Goal: Information Seeking & Learning: Find specific page/section

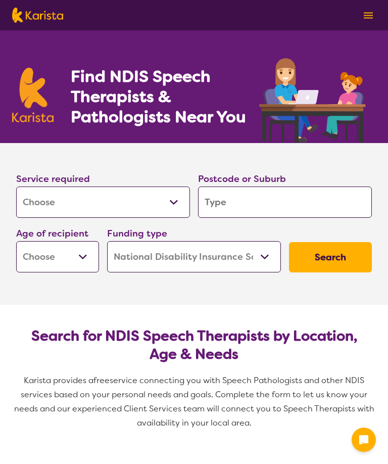
select select "[MEDICAL_DATA]"
select select "NDIS"
select select "[MEDICAL_DATA]"
select select "NDIS"
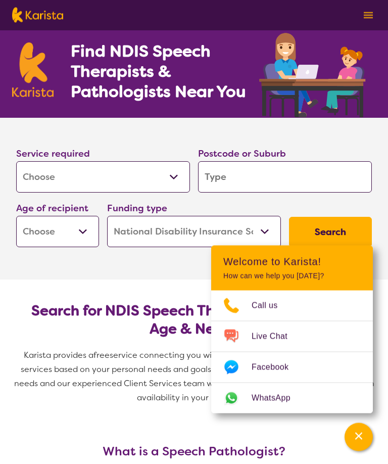
scroll to position [27, 0]
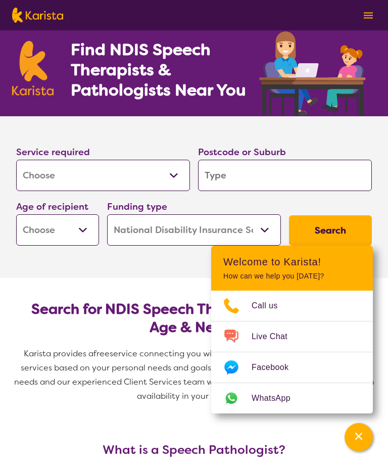
click at [271, 179] on input "search" at bounding box center [285, 175] width 174 height 31
type input "M"
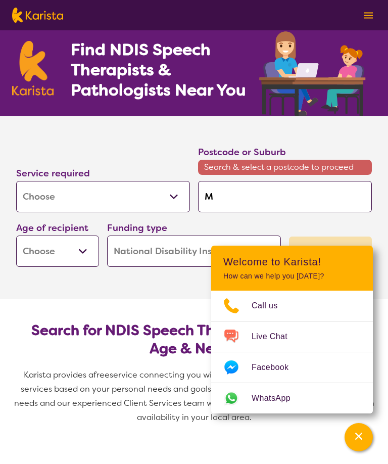
type input "Mo"
type input "Mou"
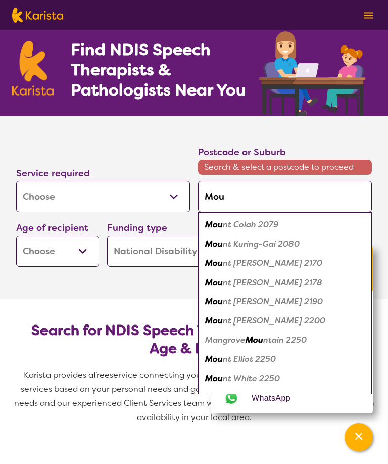
type input "Mout"
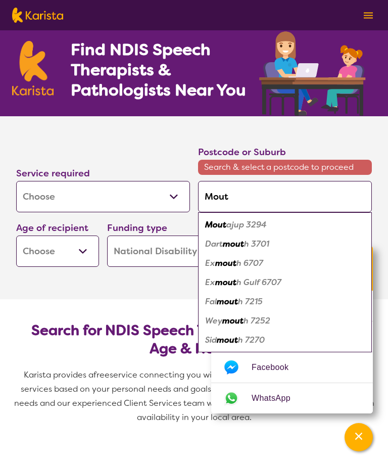
type input "Mout"
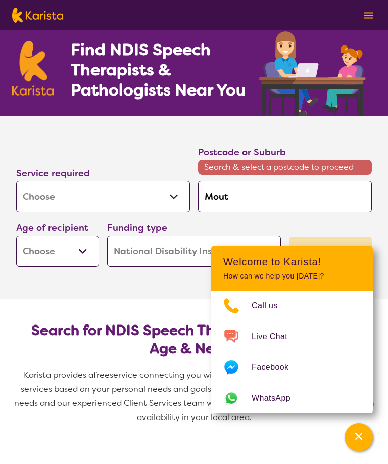
type input "Mout"
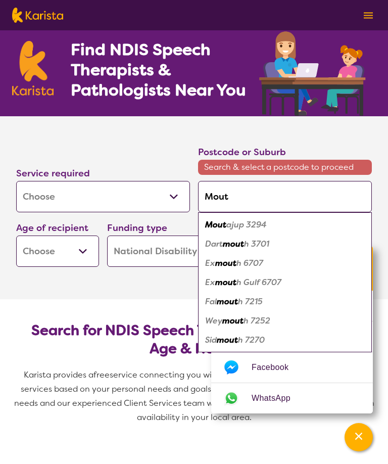
type input "Mouti"
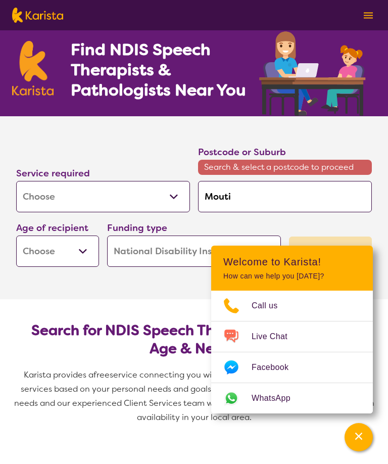
type input "Mout"
type input "Mou"
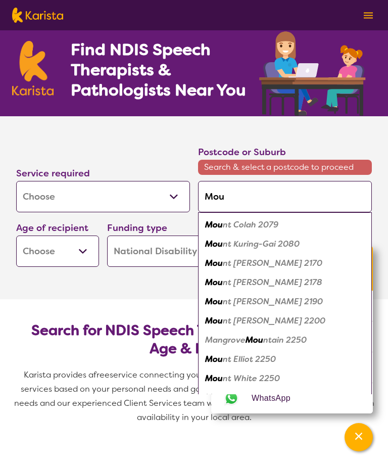
type input "Moun"
type input "Mount"
type input "Mounta"
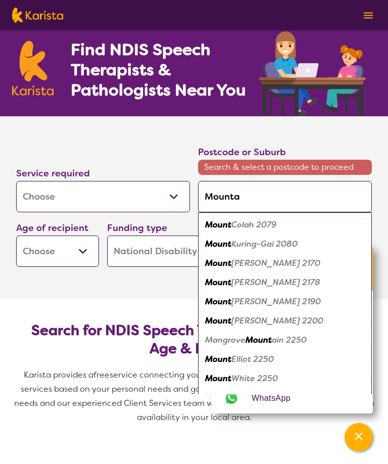
type input "Mounta"
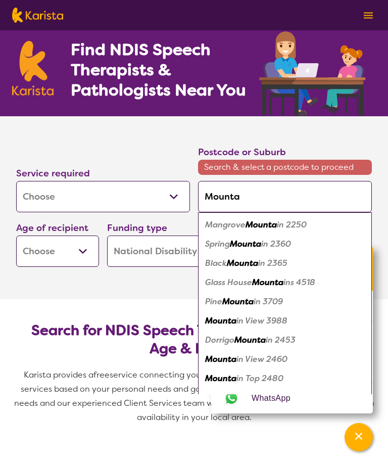
type input "Mountai"
type input "Mountain"
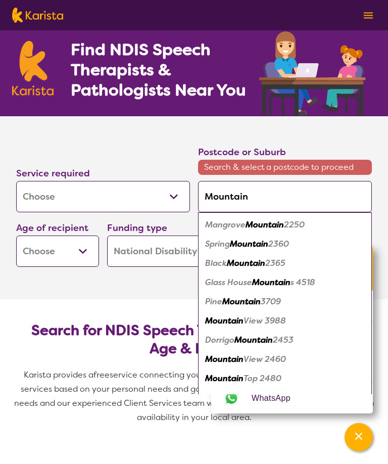
type input "Mountain"
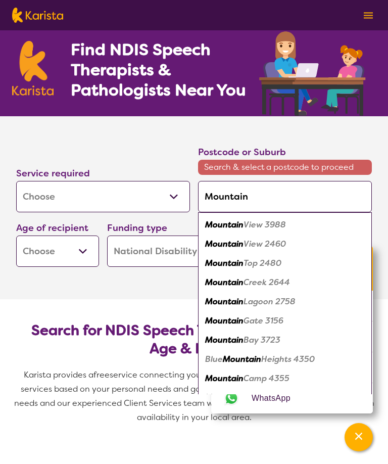
type input "Mountain C"
type input "Mountain Cr"
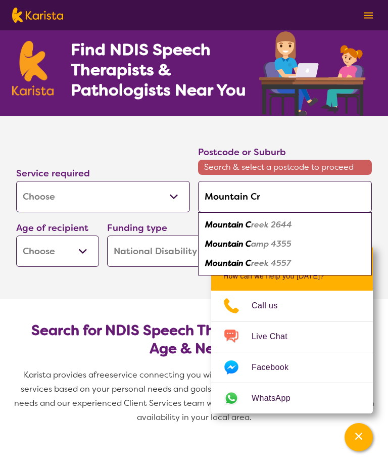
type input "Mountain Cre"
type input "Mountain Cree"
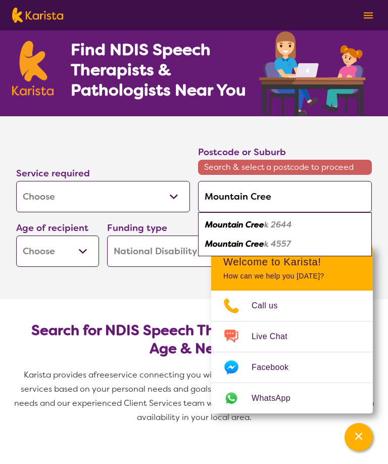
type input "[GEOGRAPHIC_DATA]"
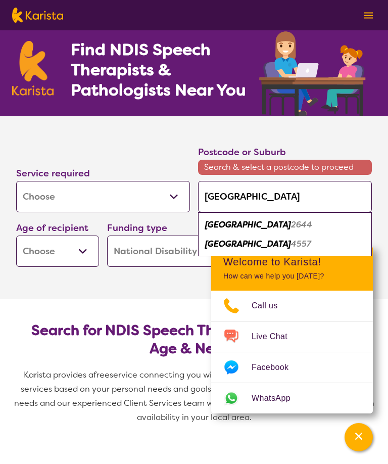
click at [252, 241] on em "[GEOGRAPHIC_DATA]" at bounding box center [248, 244] width 86 height 11
type input "4557"
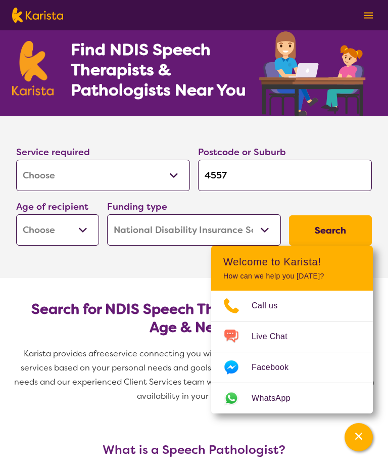
click at [84, 229] on select "Early Childhood - 0 to 9 Child - 10 to 11 Adolescent - 12 to 17 Adult - 18 to 6…" at bounding box center [57, 229] width 83 height 31
select select "CH"
click at [333, 241] on button "Search" at bounding box center [330, 230] width 83 height 30
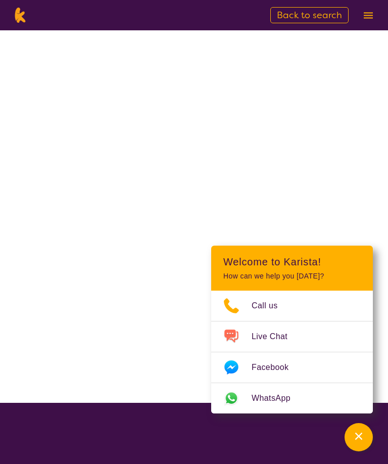
scroll to position [1, 0]
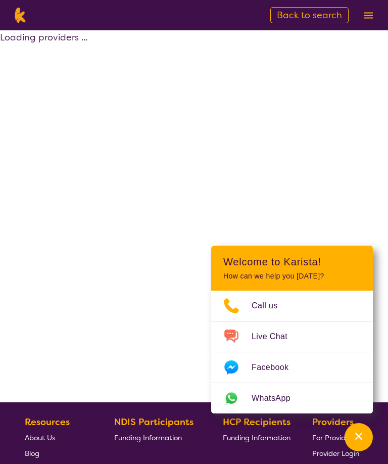
select select "by_score"
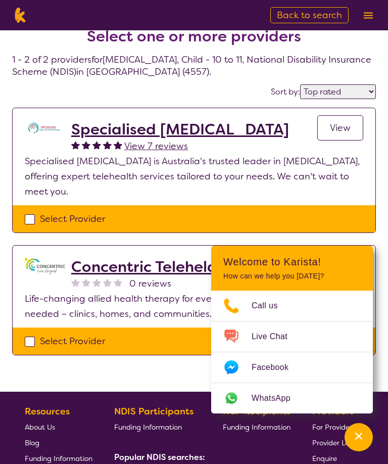
scroll to position [0, 0]
